Goal: Book appointment/travel/reservation

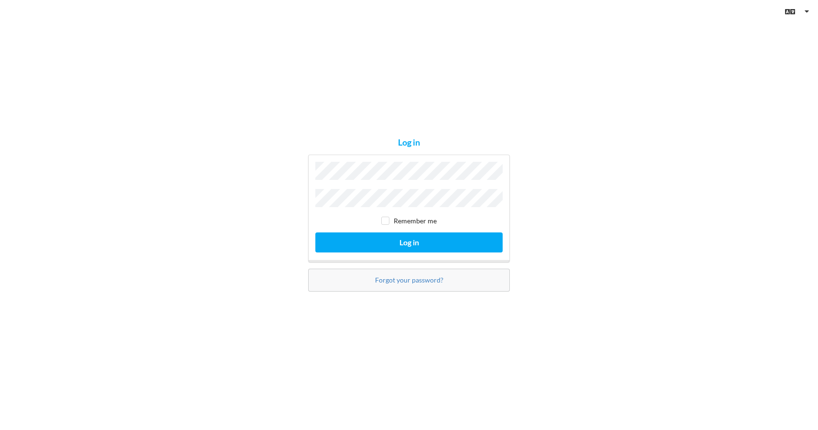
click at [386, 221] on input "checkbox" at bounding box center [385, 221] width 8 height 8
checkbox input "true"
click at [389, 240] on button "Log in" at bounding box center [408, 243] width 187 height 20
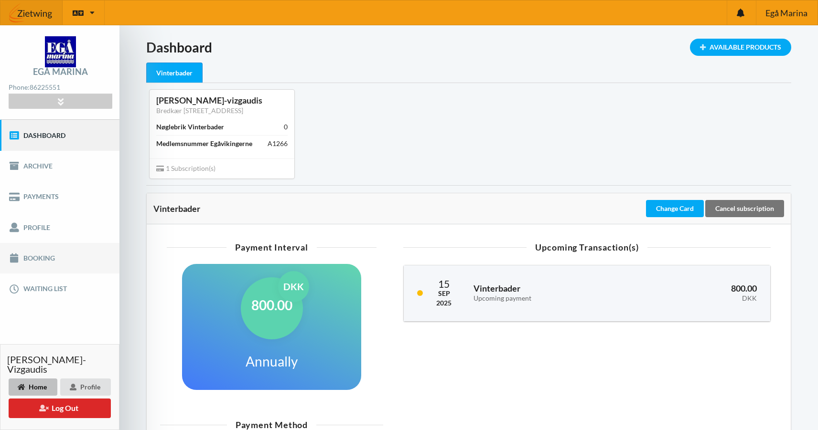
click at [43, 260] on link "Booking" at bounding box center [59, 258] width 119 height 31
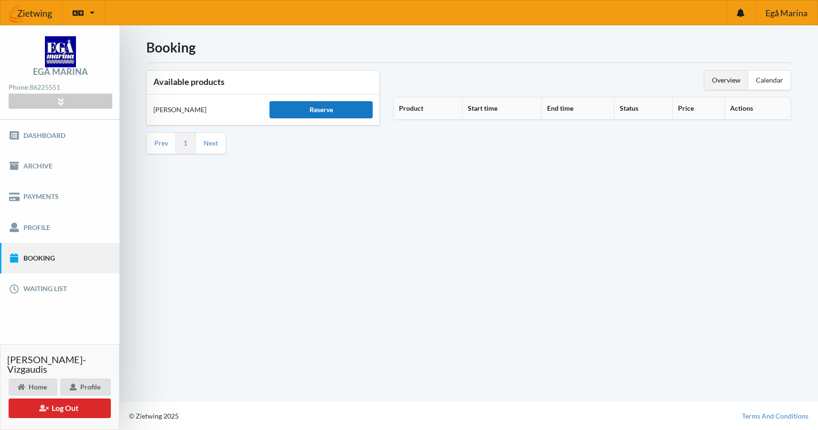
click at [327, 112] on div "Reserve" at bounding box center [320, 109] width 103 height 17
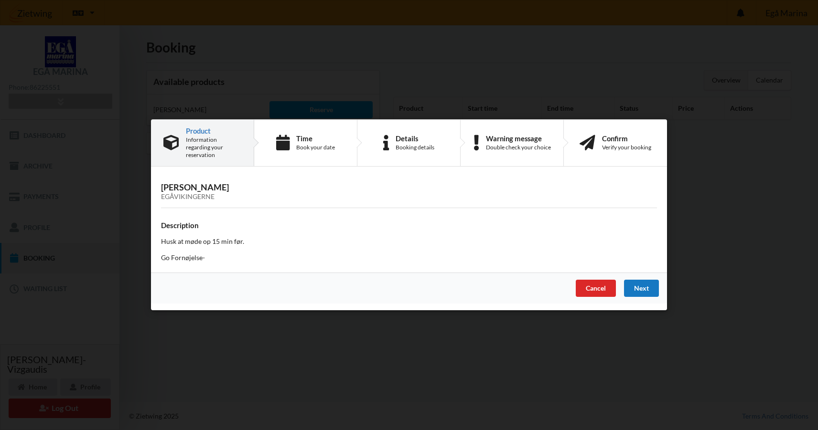
click at [644, 286] on div "Next" at bounding box center [641, 288] width 35 height 17
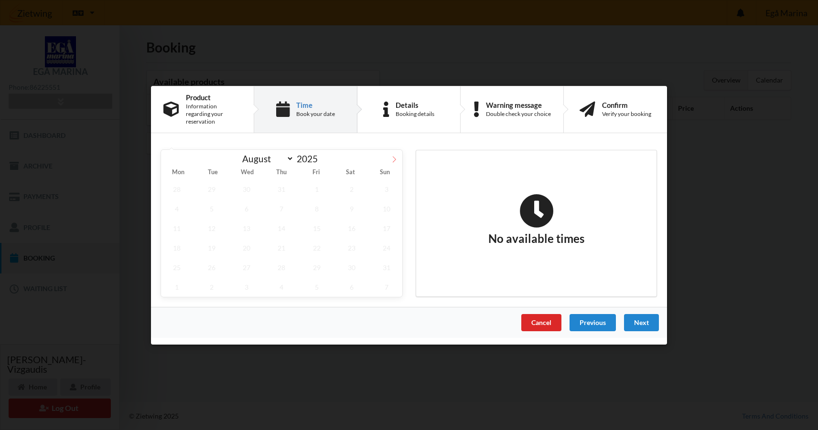
click at [395, 156] on icon at bounding box center [394, 159] width 3 height 6
select select "10"
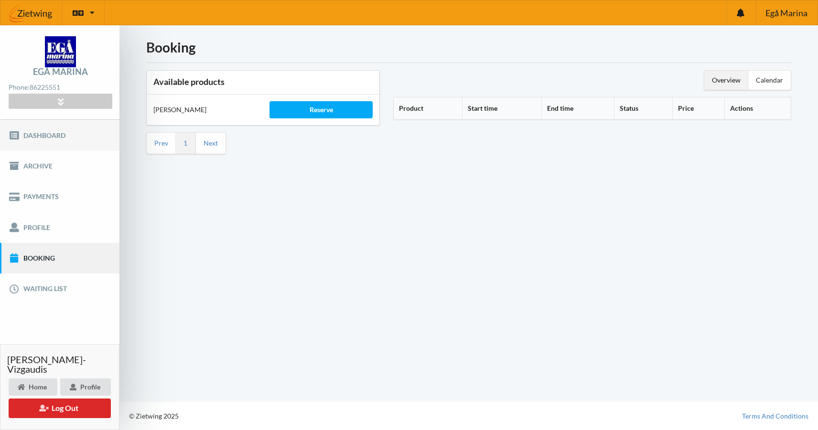
click at [30, 132] on link "Dashboard" at bounding box center [59, 135] width 119 height 31
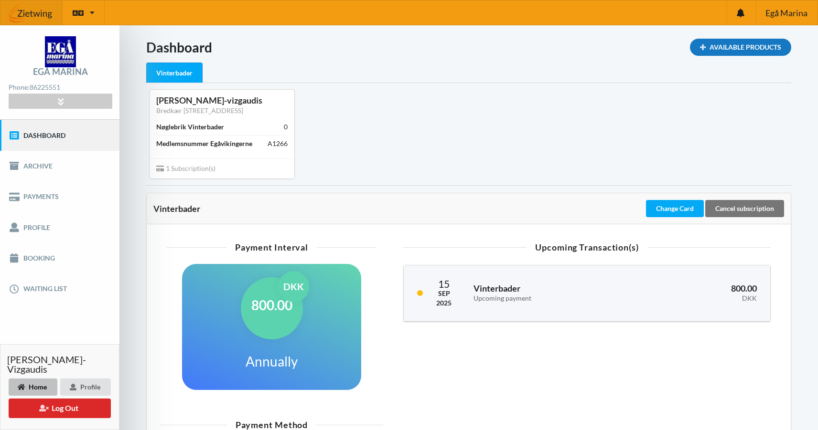
click at [752, 47] on div "Available Products" at bounding box center [740, 47] width 101 height 17
click at [61, 283] on link "Waiting list" at bounding box center [59, 289] width 119 height 31
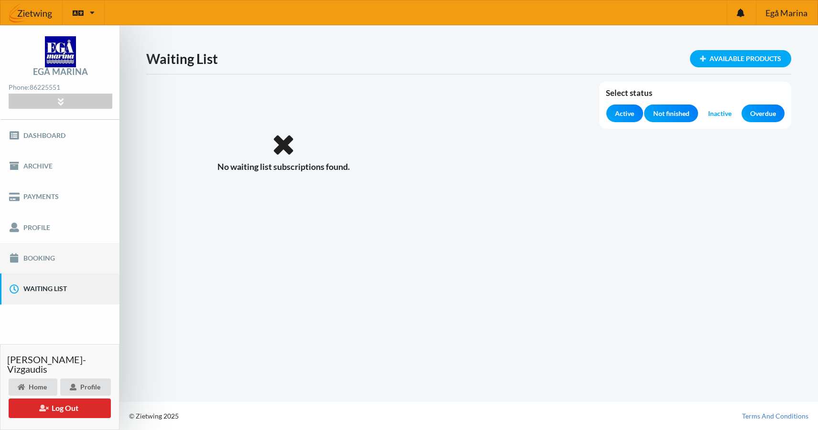
click at [60, 261] on link "Booking" at bounding box center [59, 258] width 119 height 31
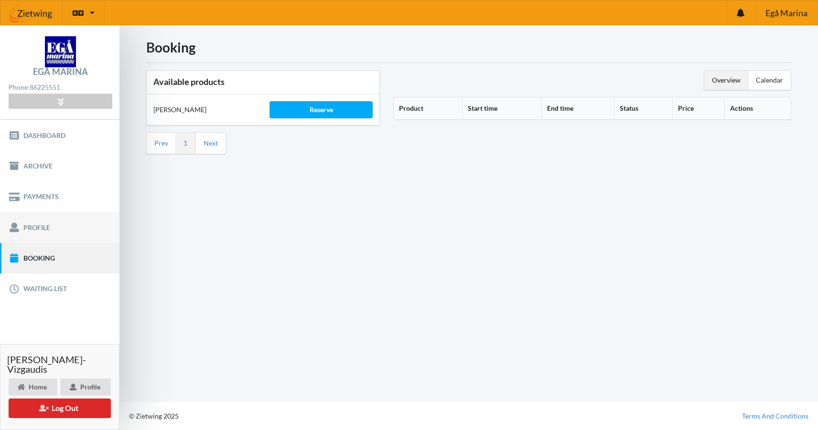
click at [50, 228] on link "Profile" at bounding box center [59, 227] width 119 height 31
